Goal: Information Seeking & Learning: Learn about a topic

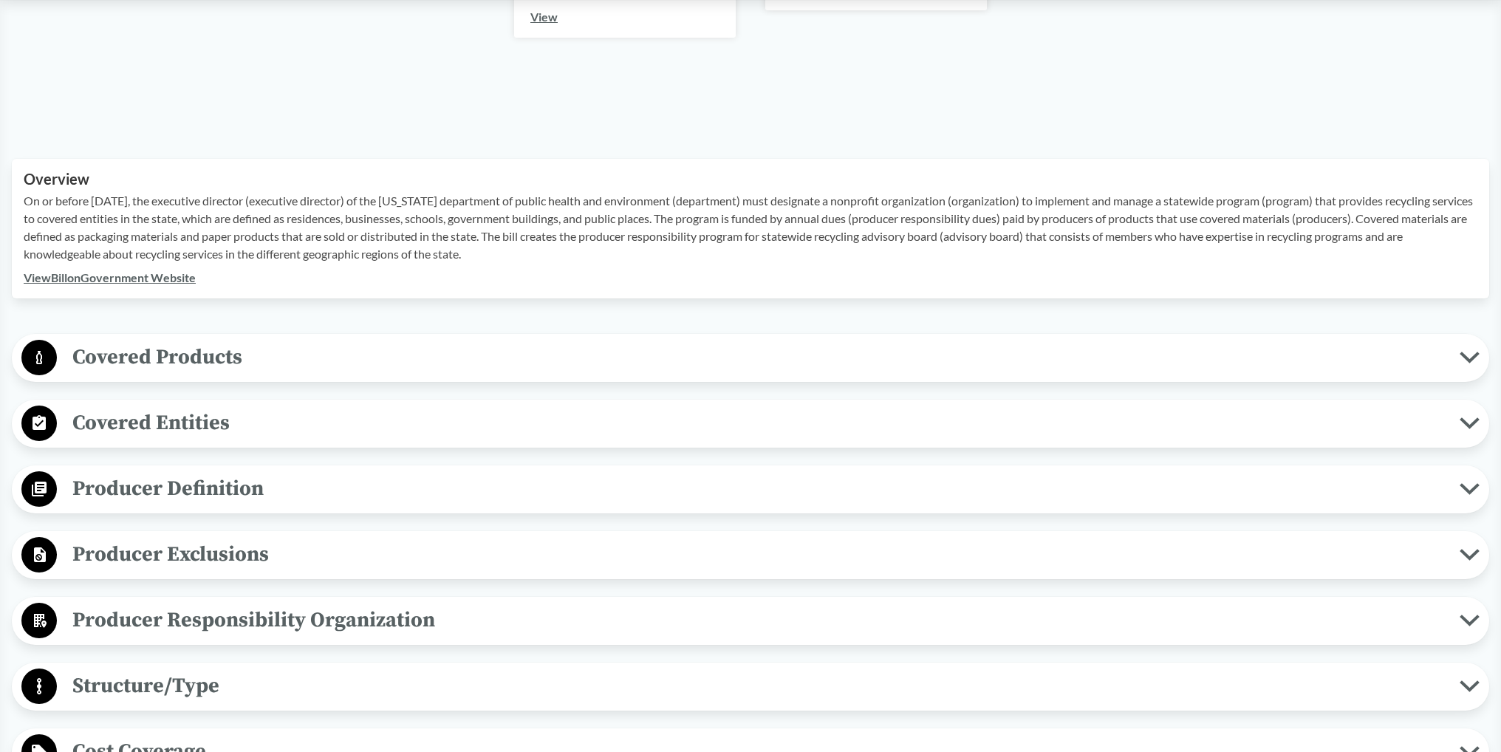
scroll to position [31, 0]
click at [190, 358] on span "Covered Products" at bounding box center [758, 356] width 1403 height 33
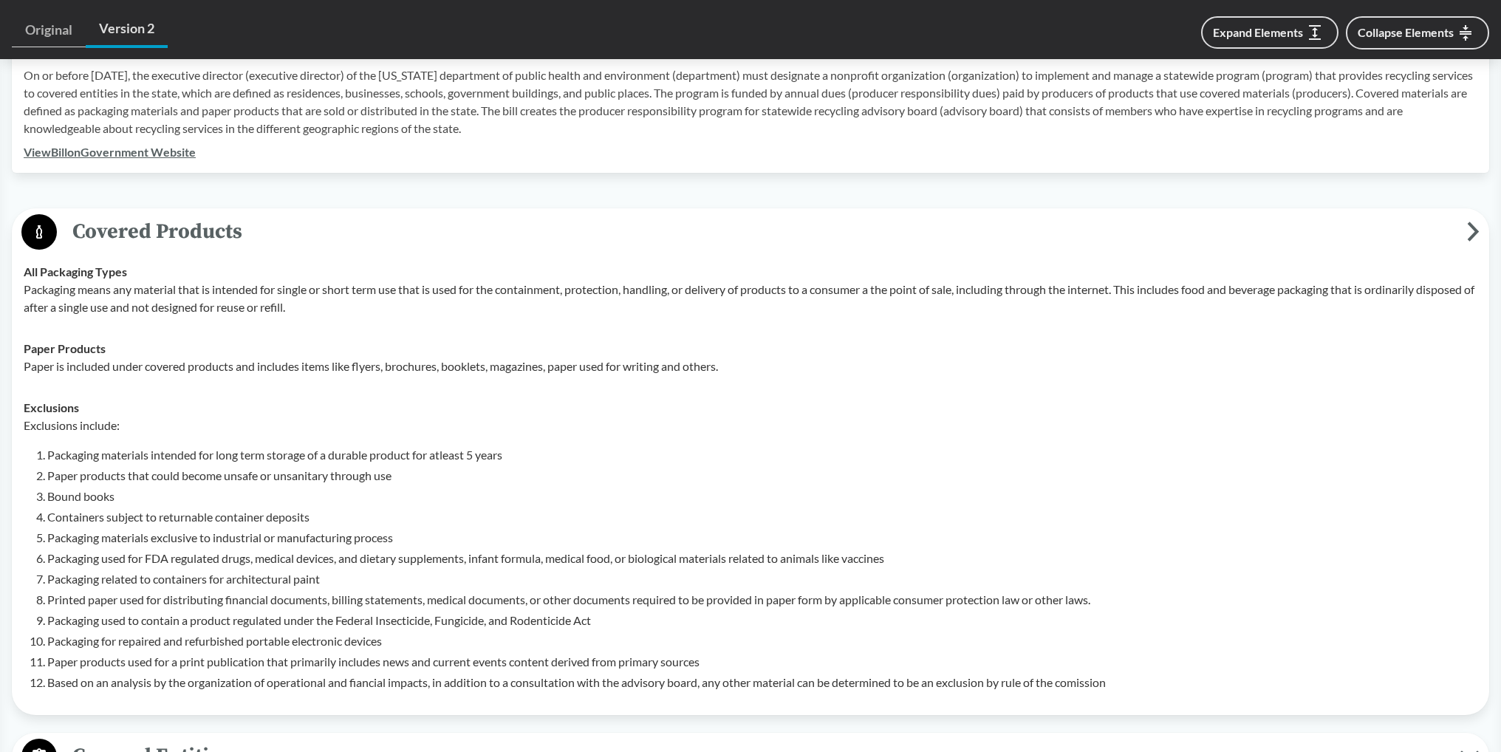
scroll to position [533, 0]
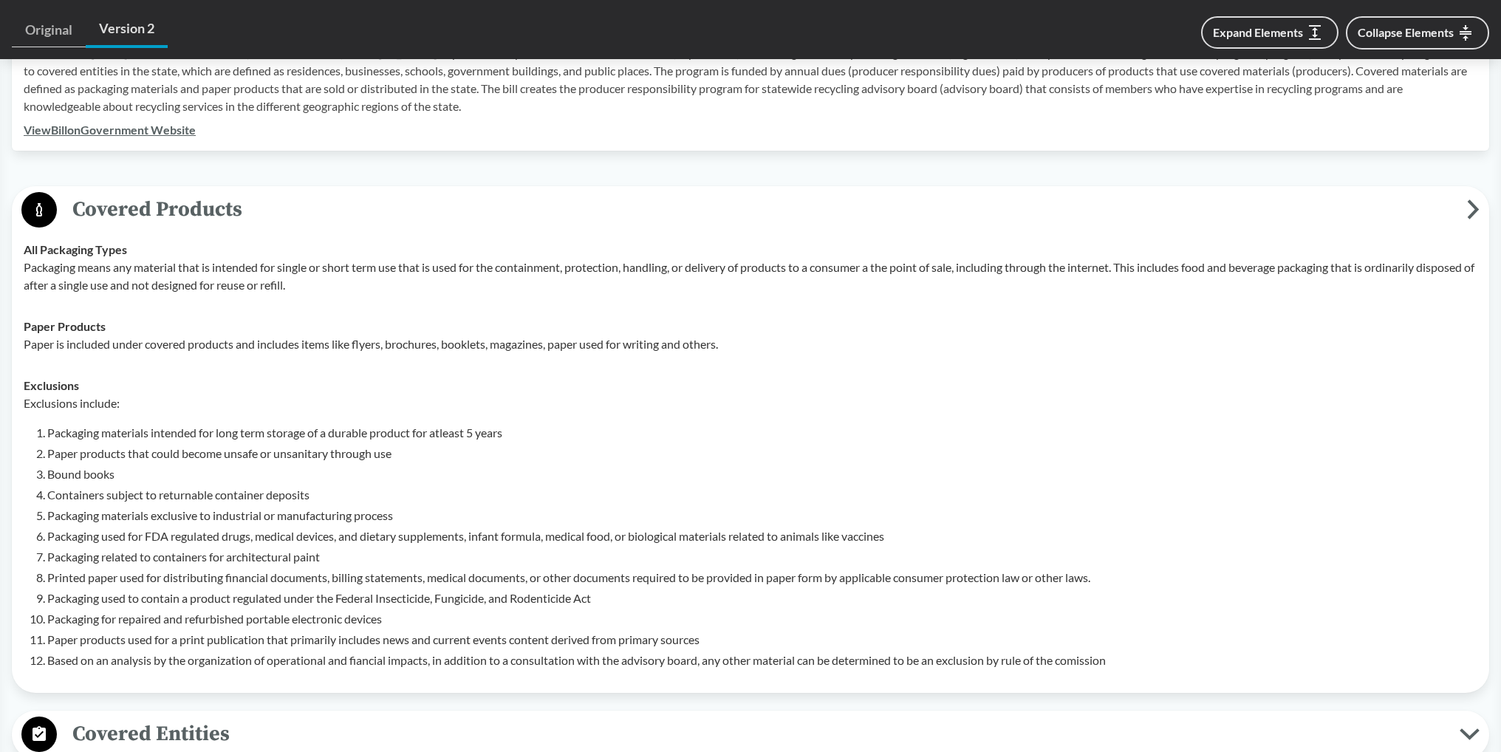
click at [198, 297] on td "All Packaging Types Packaging means any material that is intended for single or…" at bounding box center [750, 267] width 1467 height 77
drag, startPoint x: 499, startPoint y: 264, endPoint x: 735, endPoint y: 258, distance: 235.7
click at [735, 259] on p "Packaging means any material that is intended for single or short term use that…" at bounding box center [751, 276] width 1454 height 35
click at [745, 300] on td "All Packaging Types Packaging means any material that is intended for single or…" at bounding box center [750, 267] width 1467 height 77
click at [501, 270] on p "Packaging means any material that is intended for single or short term use that…" at bounding box center [751, 276] width 1454 height 35
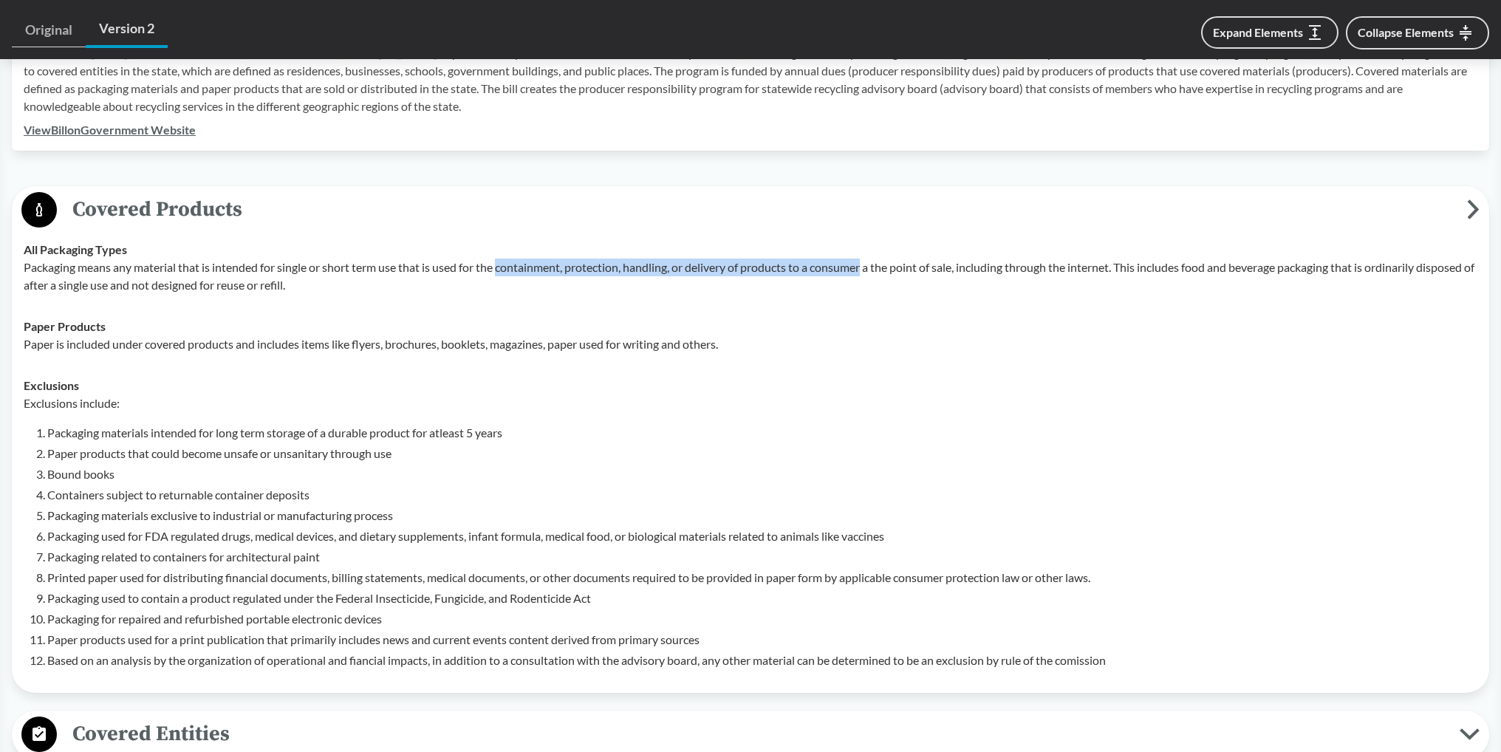
drag, startPoint x: 501, startPoint y: 270, endPoint x: 871, endPoint y: 264, distance: 370.1
click at [871, 264] on p "Packaging means any material that is intended for single or short term use that…" at bounding box center [751, 276] width 1454 height 35
copy p "containment, protection, handling, or delivery of products to a consumer"
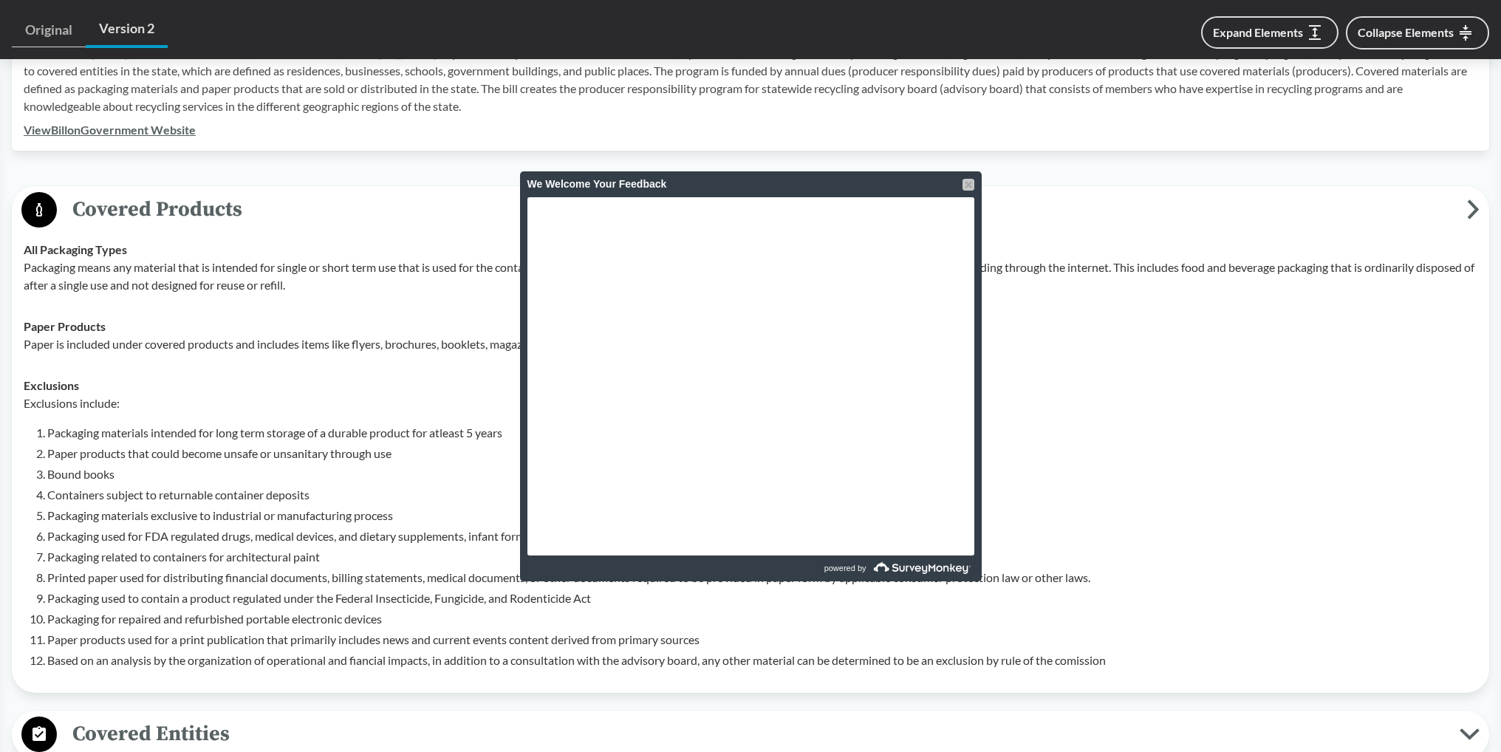
click at [965, 179] on div at bounding box center [968, 185] width 12 height 12
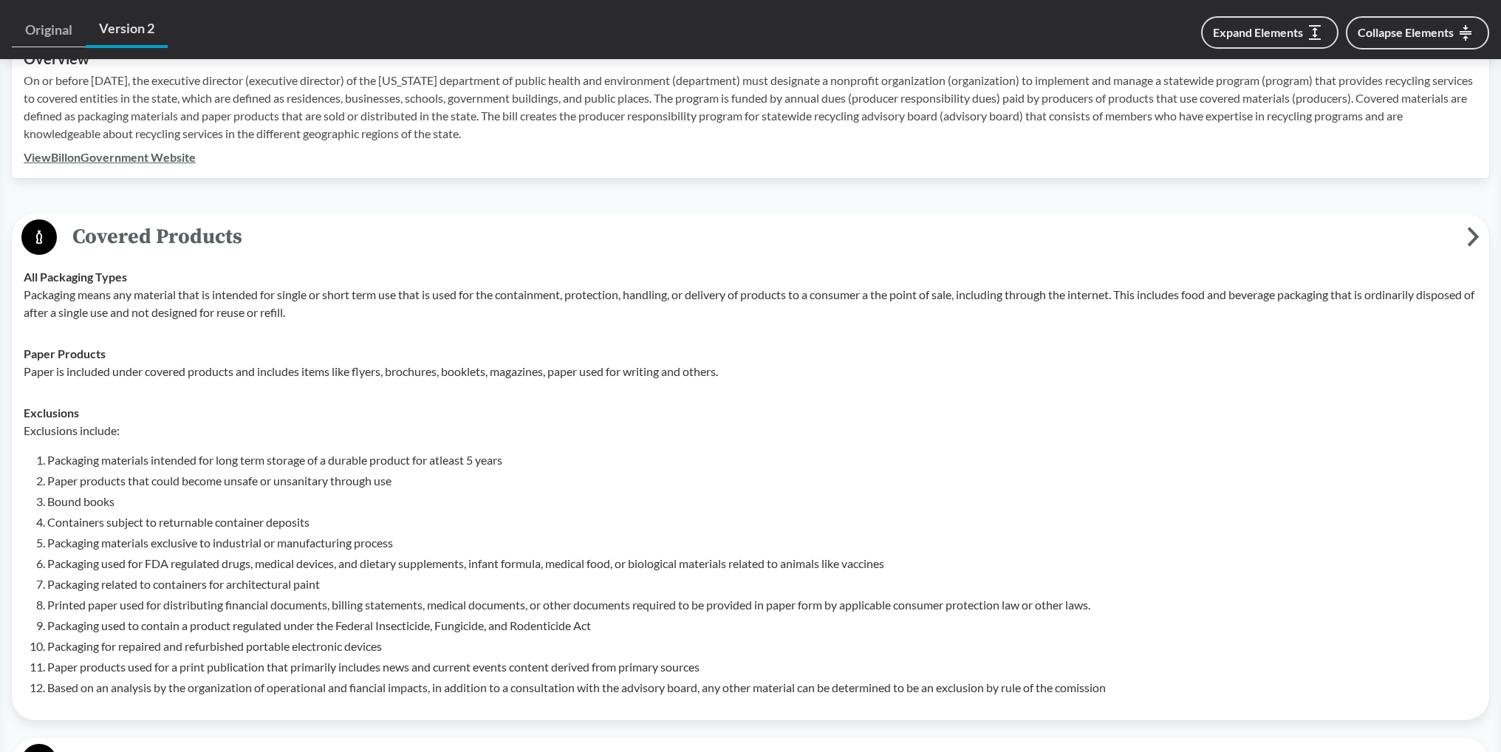
scroll to position [459, 0]
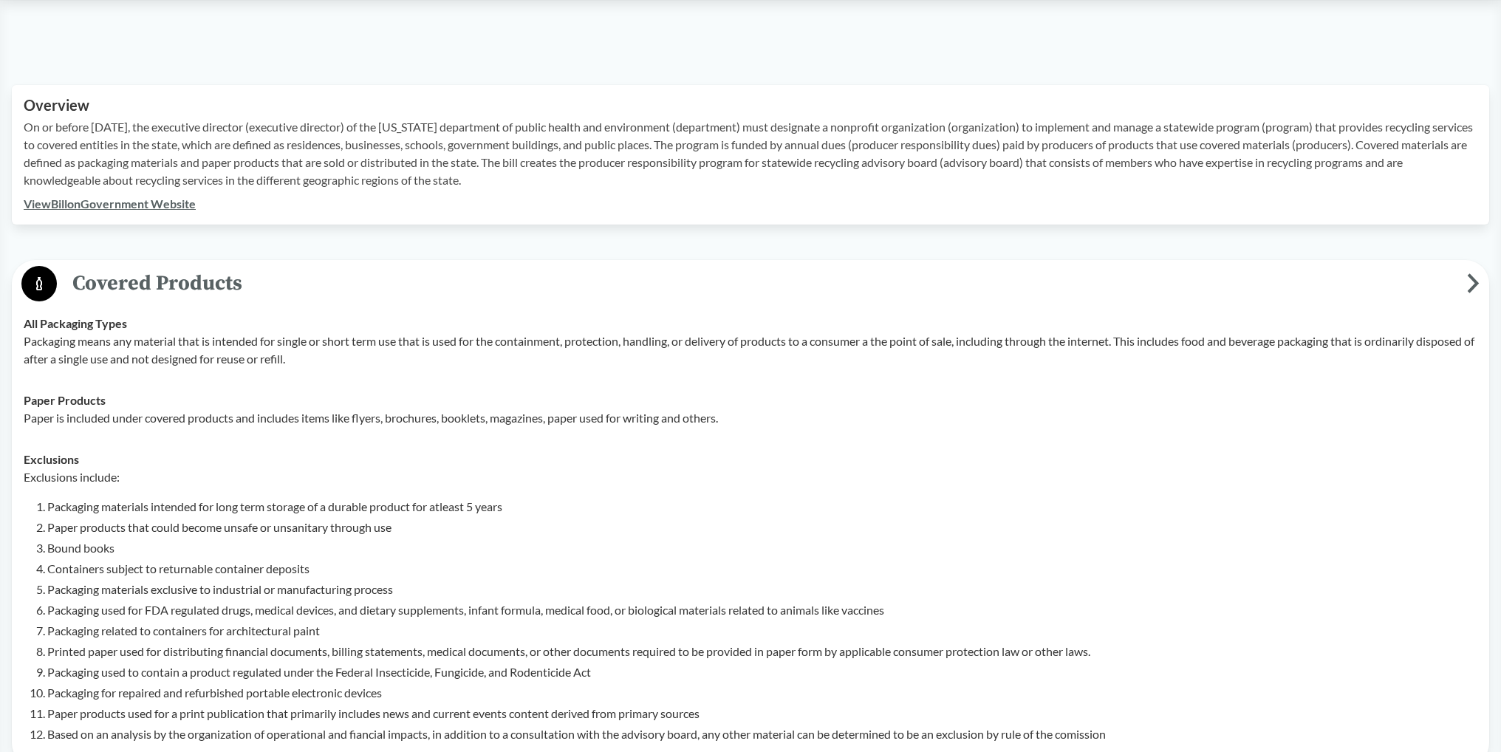
drag, startPoint x: 1312, startPoint y: 36, endPoint x: 1353, endPoint y: 16, distance: 46.2
drag, startPoint x: 674, startPoint y: 403, endPoint x: 767, endPoint y: 321, distance: 123.5
click at [674, 403] on div "Paper Products Paper is included under covered products and includes items like…" at bounding box center [751, 408] width 1454 height 35
